Goal: Task Accomplishment & Management: Manage account settings

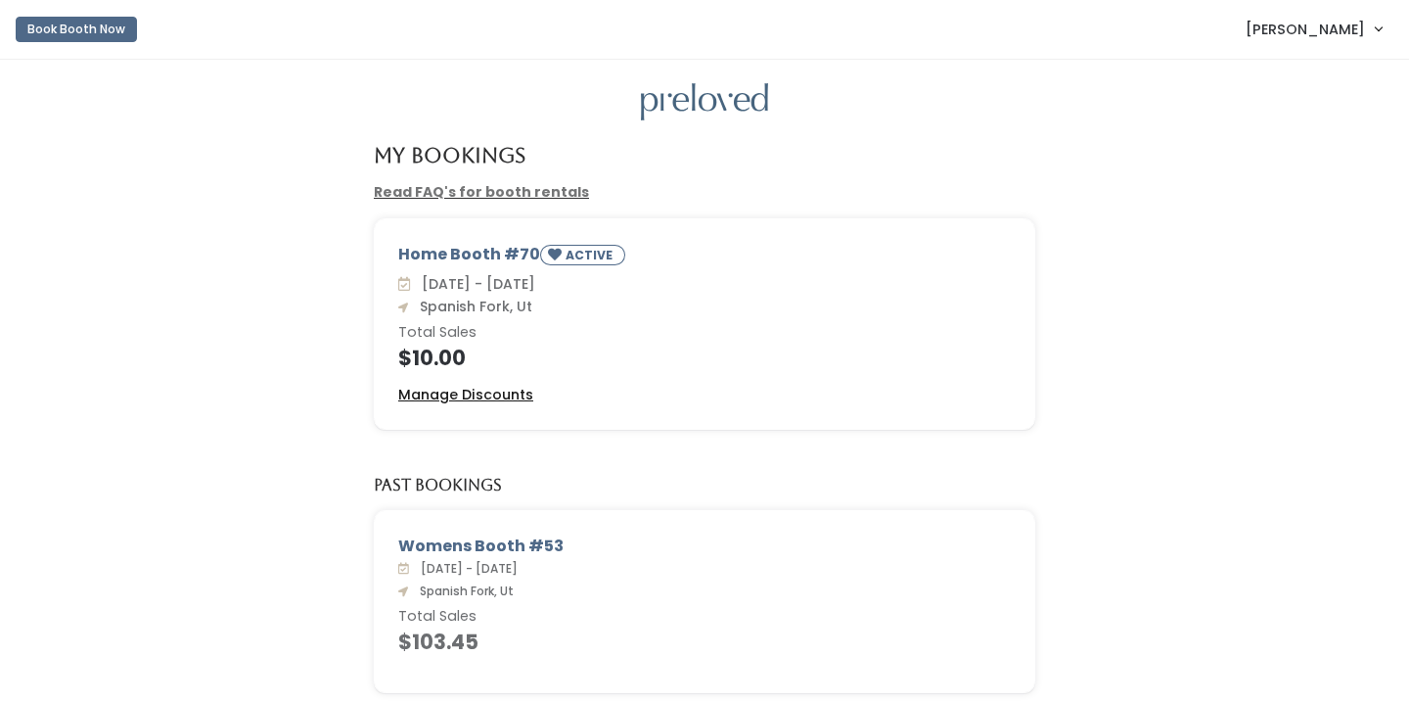
click at [515, 385] on u "Manage Discounts" at bounding box center [465, 395] width 135 height 20
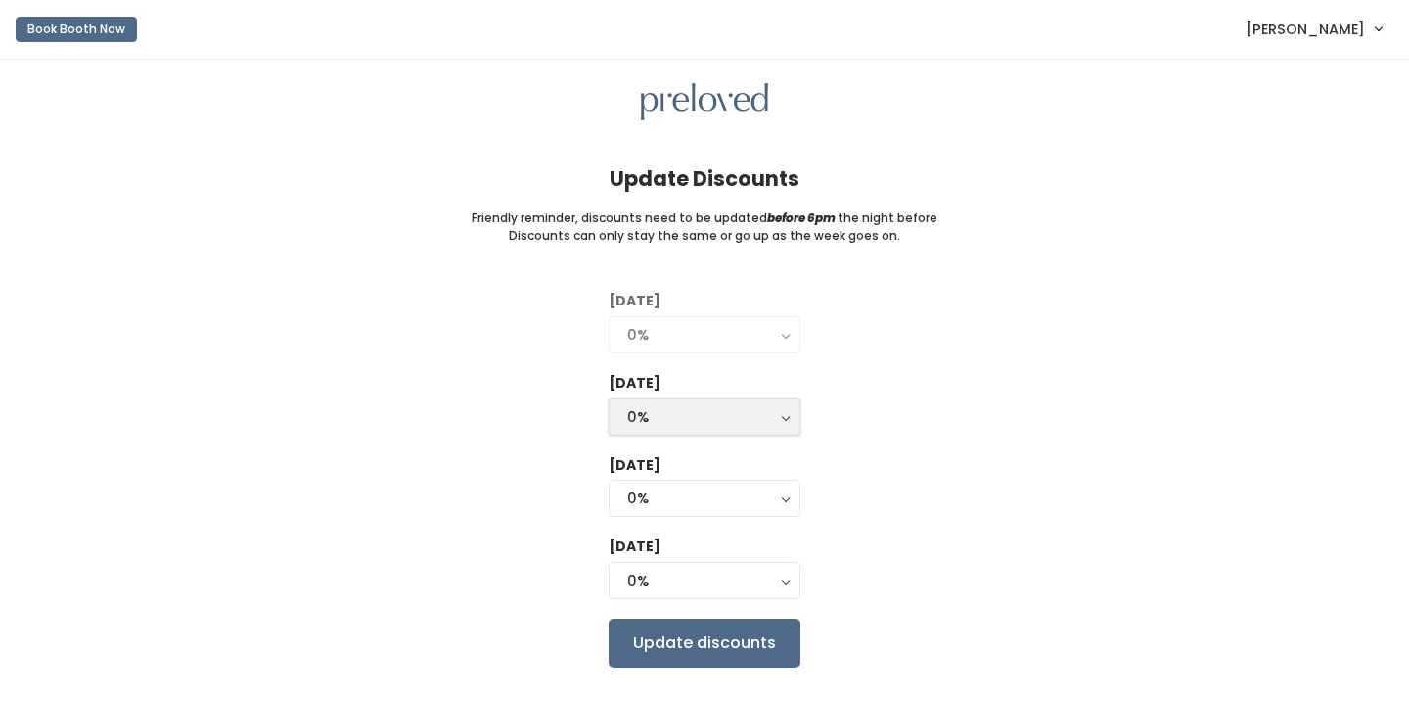
click at [748, 422] on div "0%" at bounding box center [704, 417] width 155 height 22
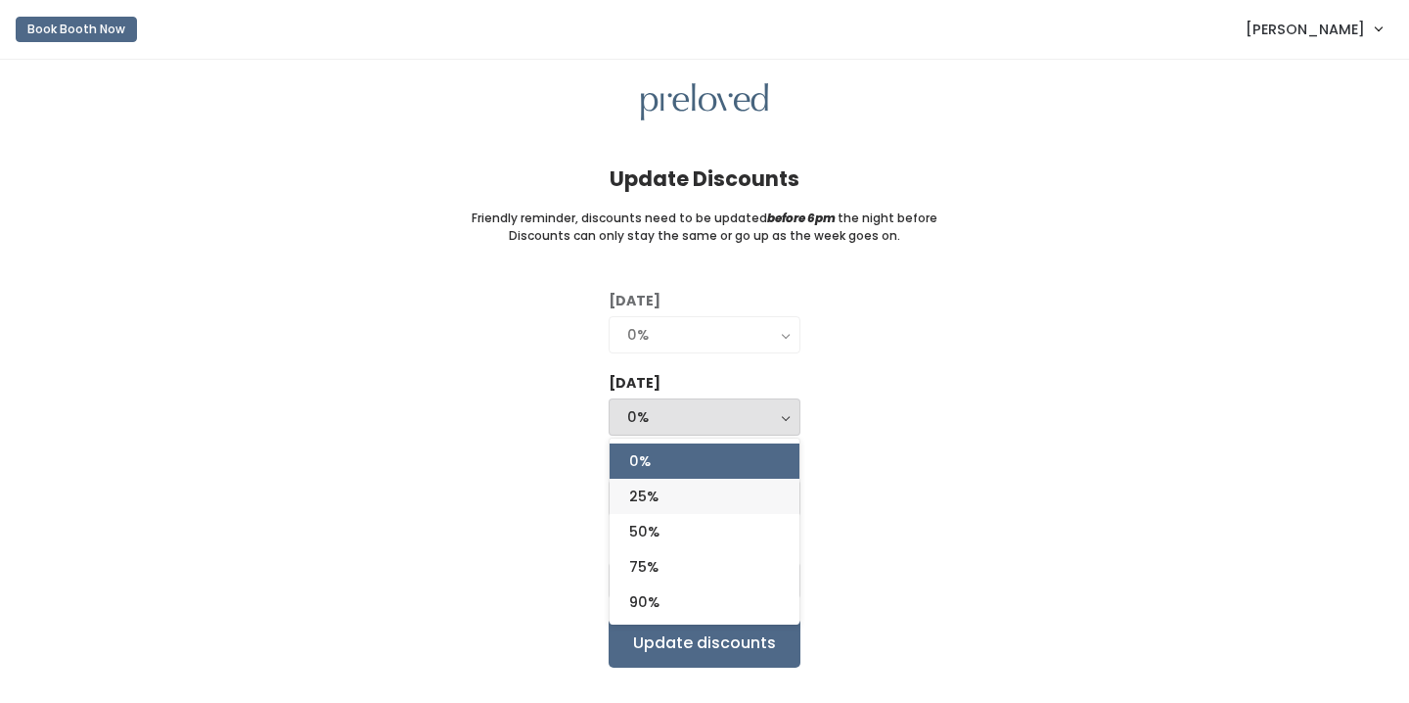
click at [737, 494] on link "25%" at bounding box center [705, 496] width 190 height 35
select select "25%"
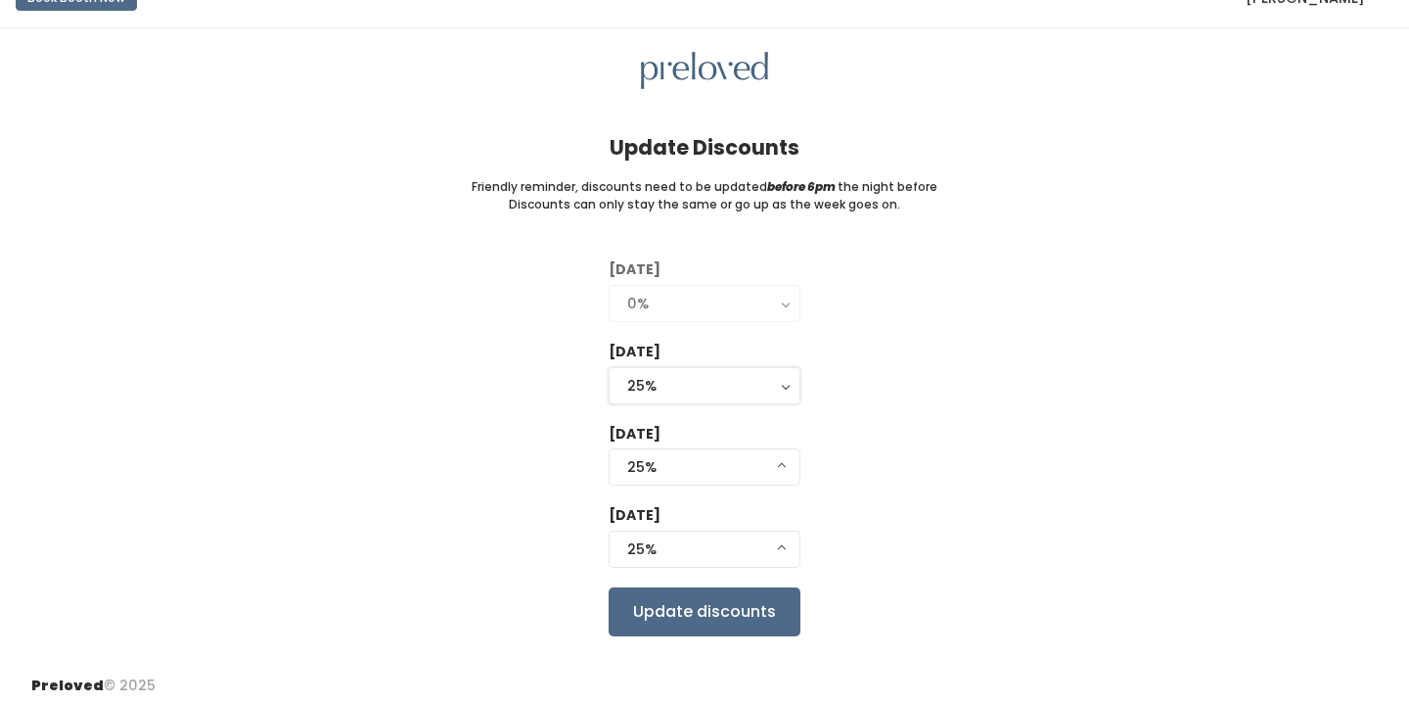
scroll to position [42, 0]
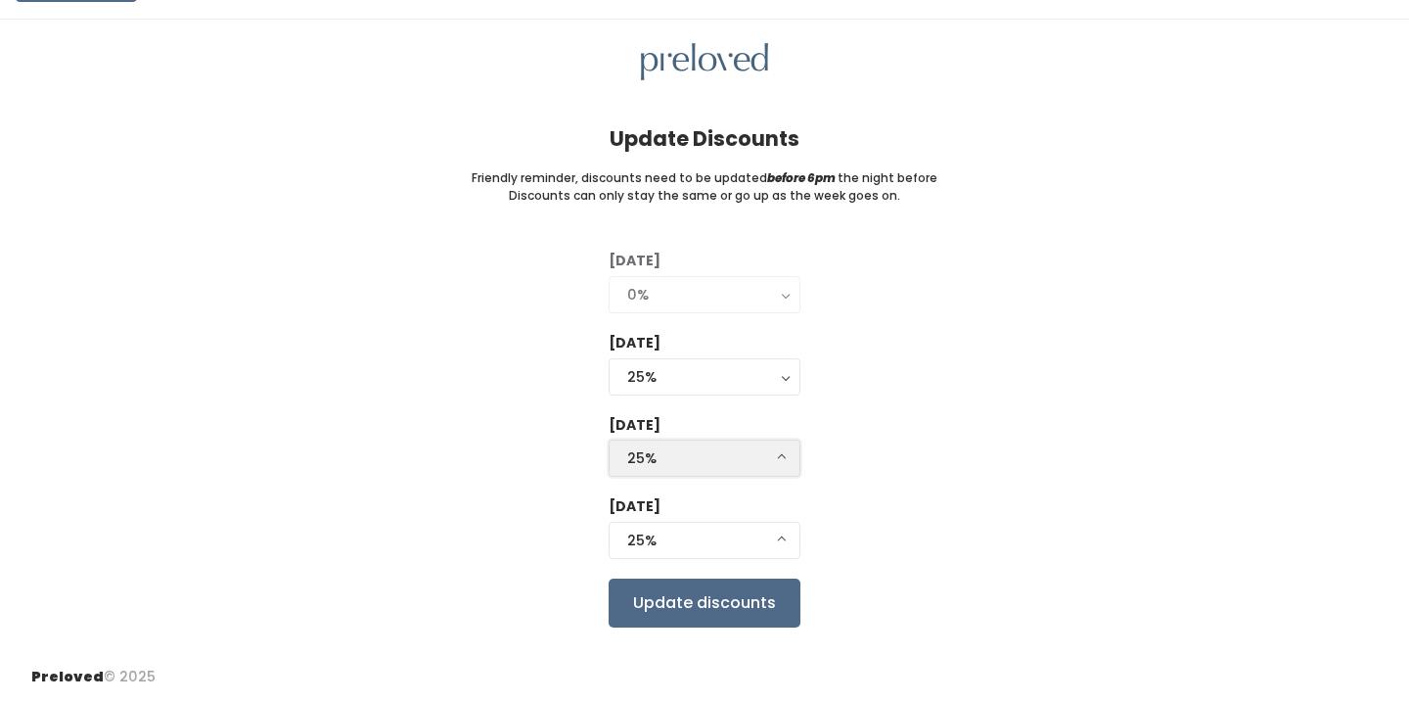
click at [774, 451] on div "25%" at bounding box center [704, 458] width 155 height 22
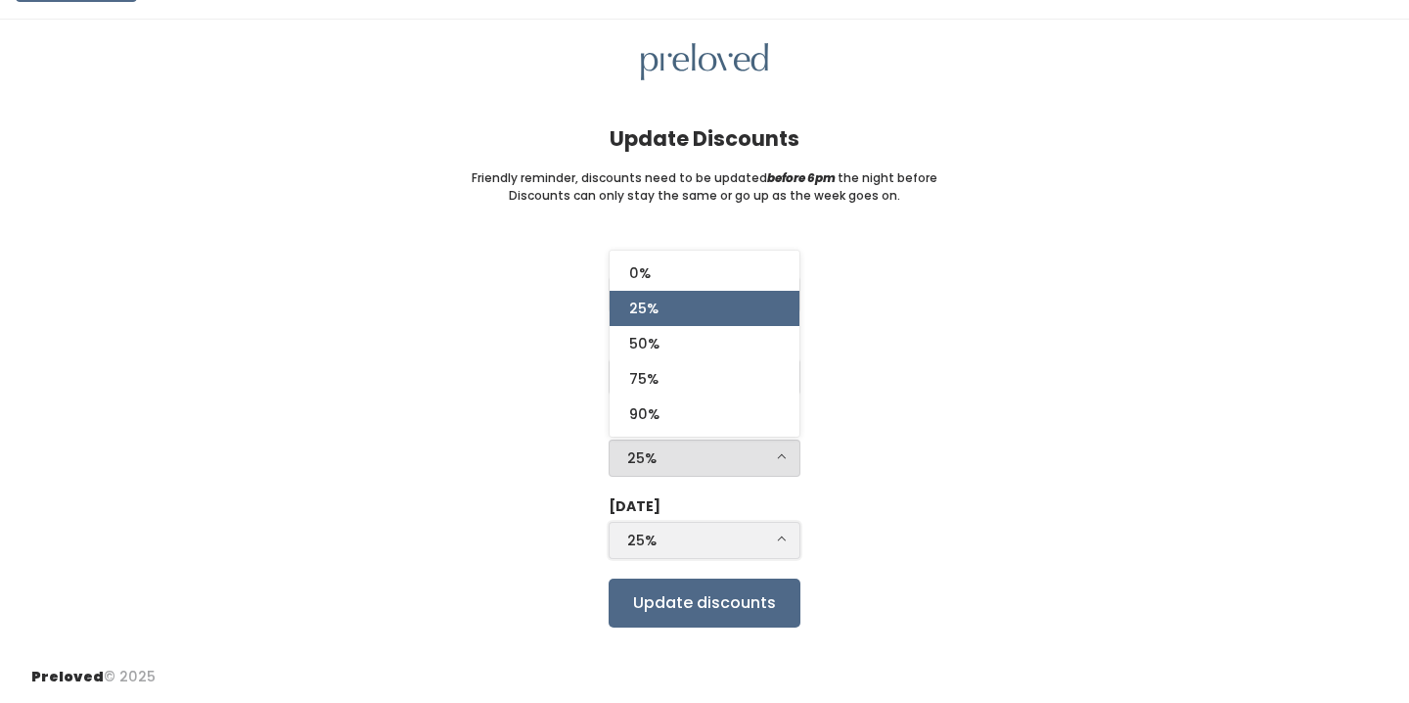
click at [767, 553] on button "25%" at bounding box center [705, 540] width 192 height 37
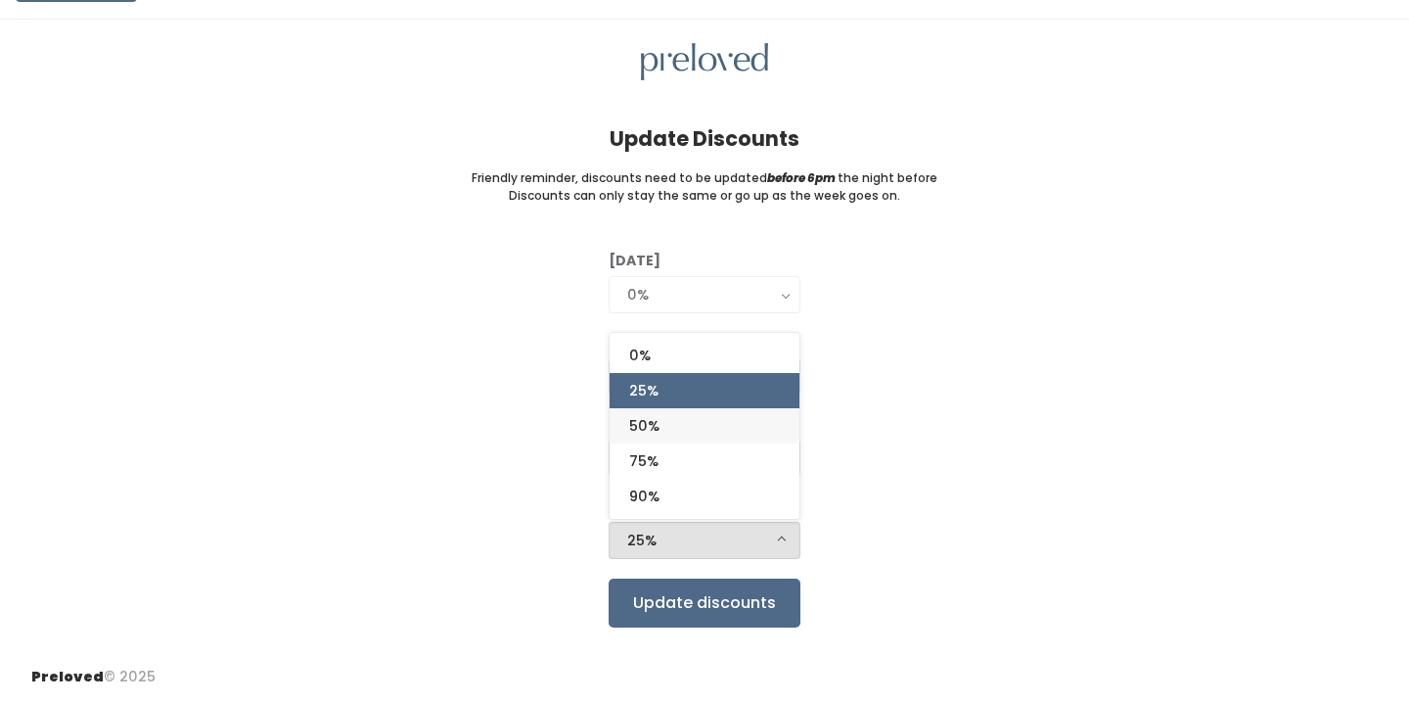
click at [701, 437] on link "50%" at bounding box center [705, 425] width 190 height 35
select select "50%"
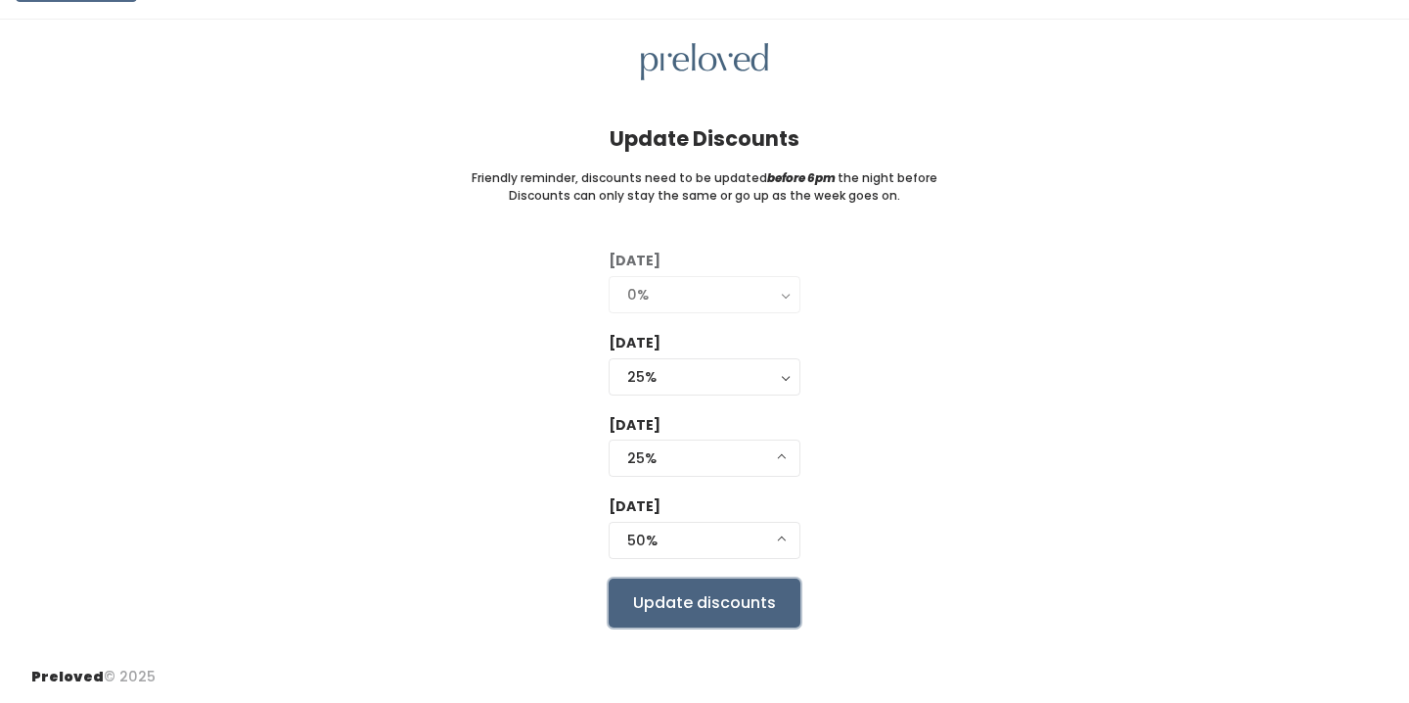
click at [726, 605] on input "Update discounts" at bounding box center [705, 602] width 192 height 49
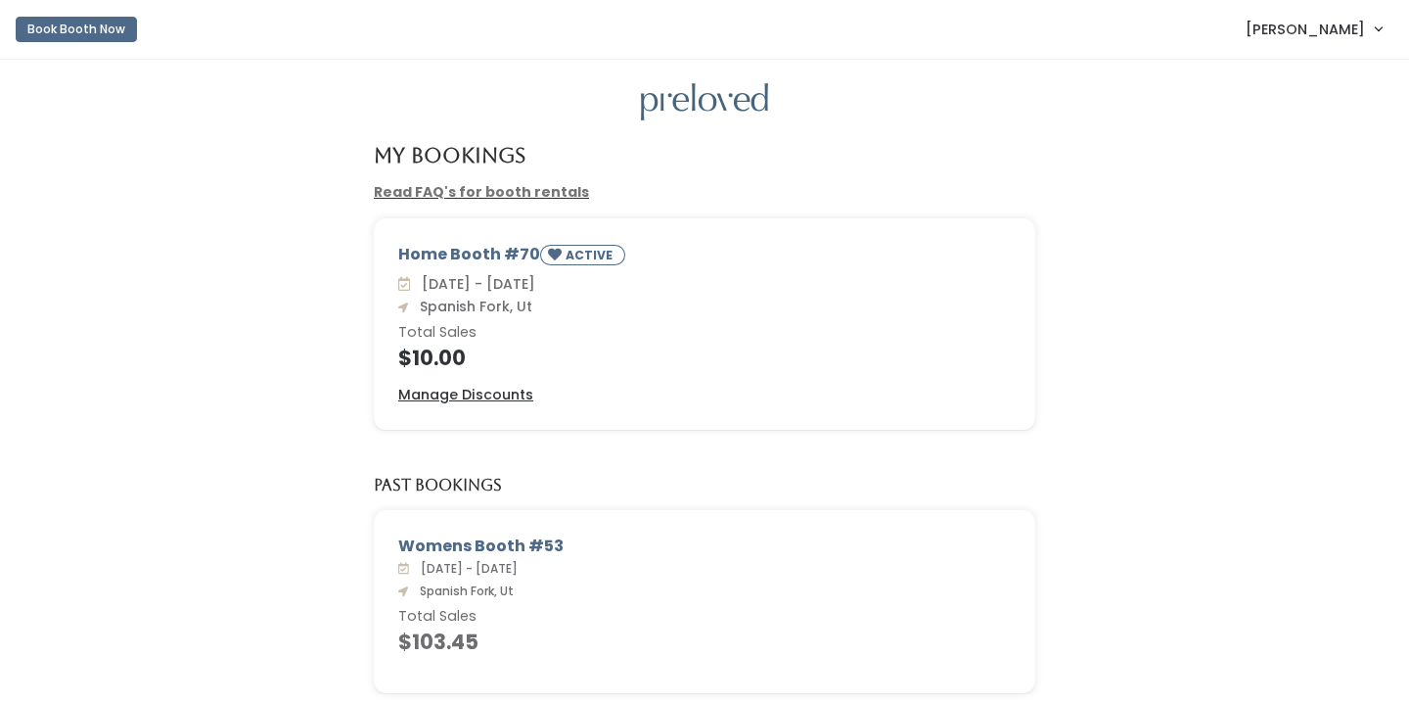
click at [169, 342] on div "Home Booth #70 ACTIVE Sat. Aug 23 - Fri. Aug 29 Spanish Fork, Ut Total Sales $1…" at bounding box center [705, 335] width 1370 height 235
click at [1111, 157] on div "My Bookings" at bounding box center [705, 163] width 1370 height 38
